Goal: Information Seeking & Learning: Learn about a topic

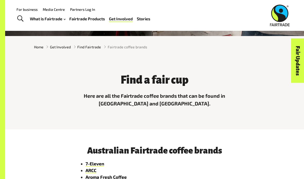
scroll to position [71, 0]
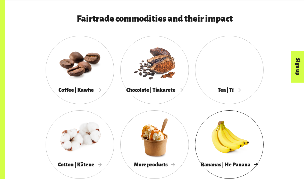
scroll to position [394, 0]
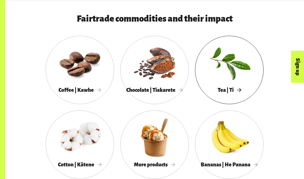
click at [236, 65] on div at bounding box center [229, 62] width 69 height 45
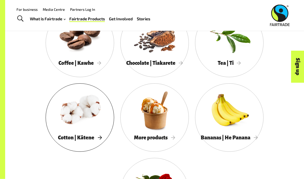
scroll to position [421, 0]
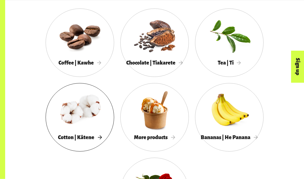
click at [79, 120] on div at bounding box center [80, 110] width 69 height 45
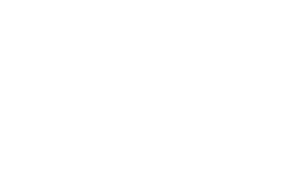
scroll to position [442, 0]
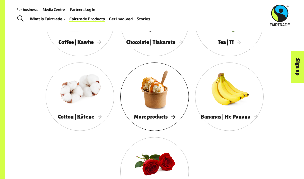
click at [169, 104] on div at bounding box center [154, 89] width 69 height 45
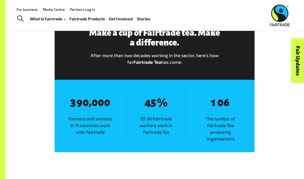
scroll to position [418, 0]
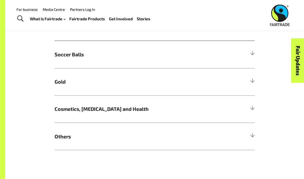
scroll to position [325, 0]
click at [81, 28] on div "Menu For business Media Centre Partners Log In What is Fairtrade How Fairtrade …" at bounding box center [152, 15] width 304 height 31
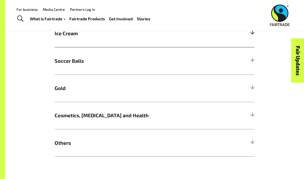
click at [84, 42] on h5 "Ice Cream" at bounding box center [155, 33] width 200 height 27
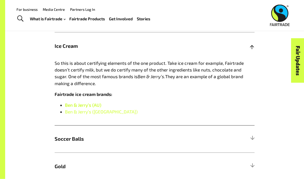
scroll to position [306, 0]
click at [98, 18] on link "Fairtrade Products" at bounding box center [87, 18] width 36 height 7
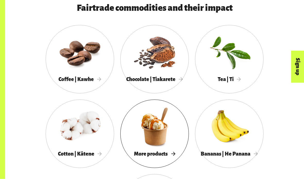
scroll to position [405, 0]
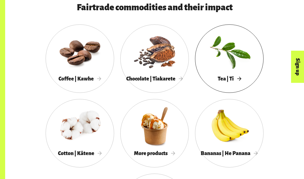
click at [234, 52] on div at bounding box center [229, 51] width 69 height 45
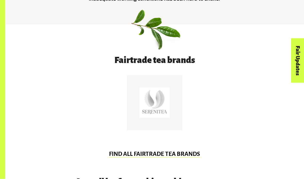
scroll to position [206, 0]
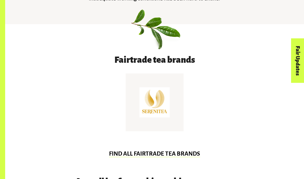
click at [162, 114] on div at bounding box center [154, 102] width 30 height 30
